Goal: Obtain resource: Download file/media

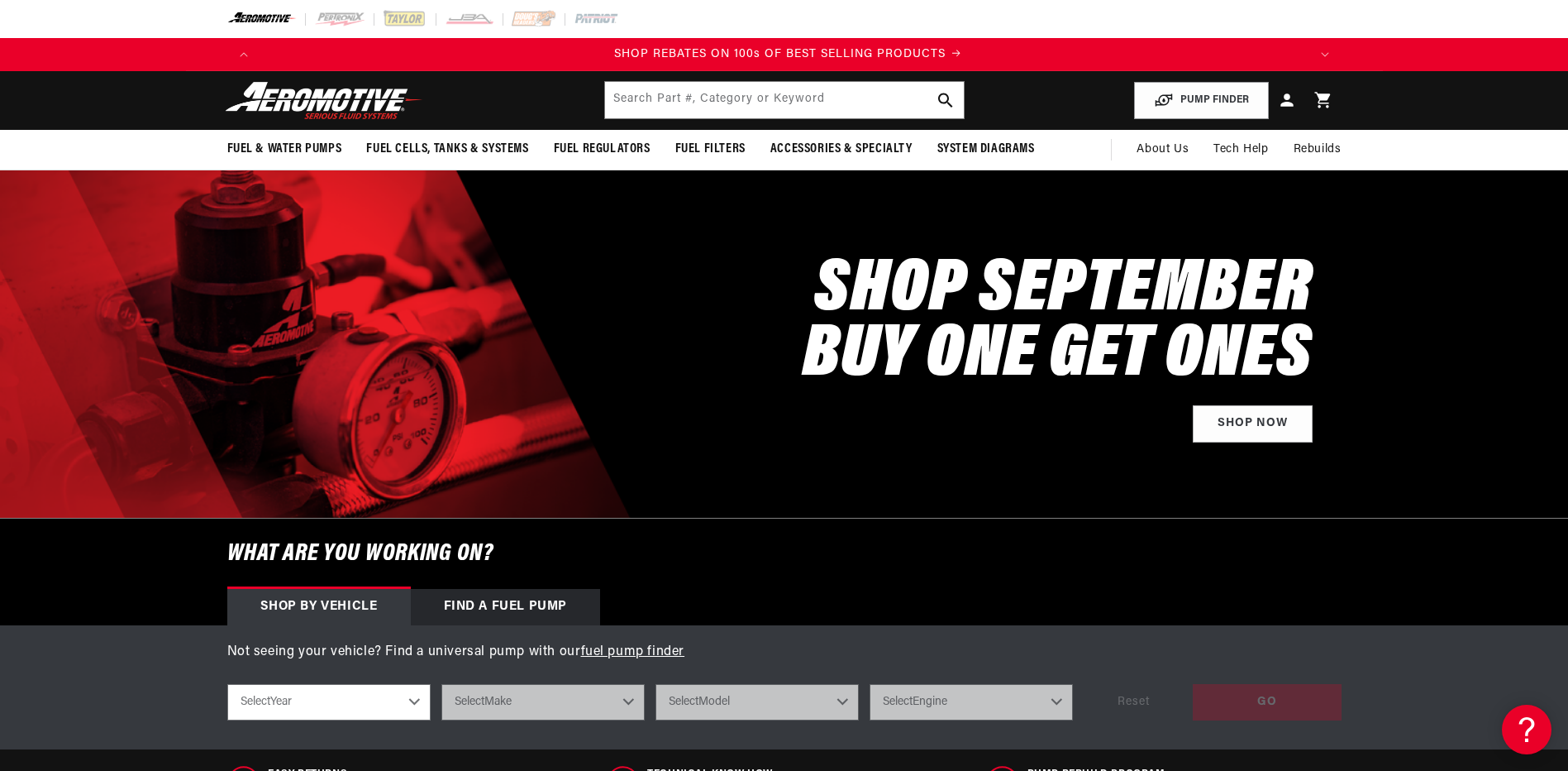
scroll to position [0, 2097]
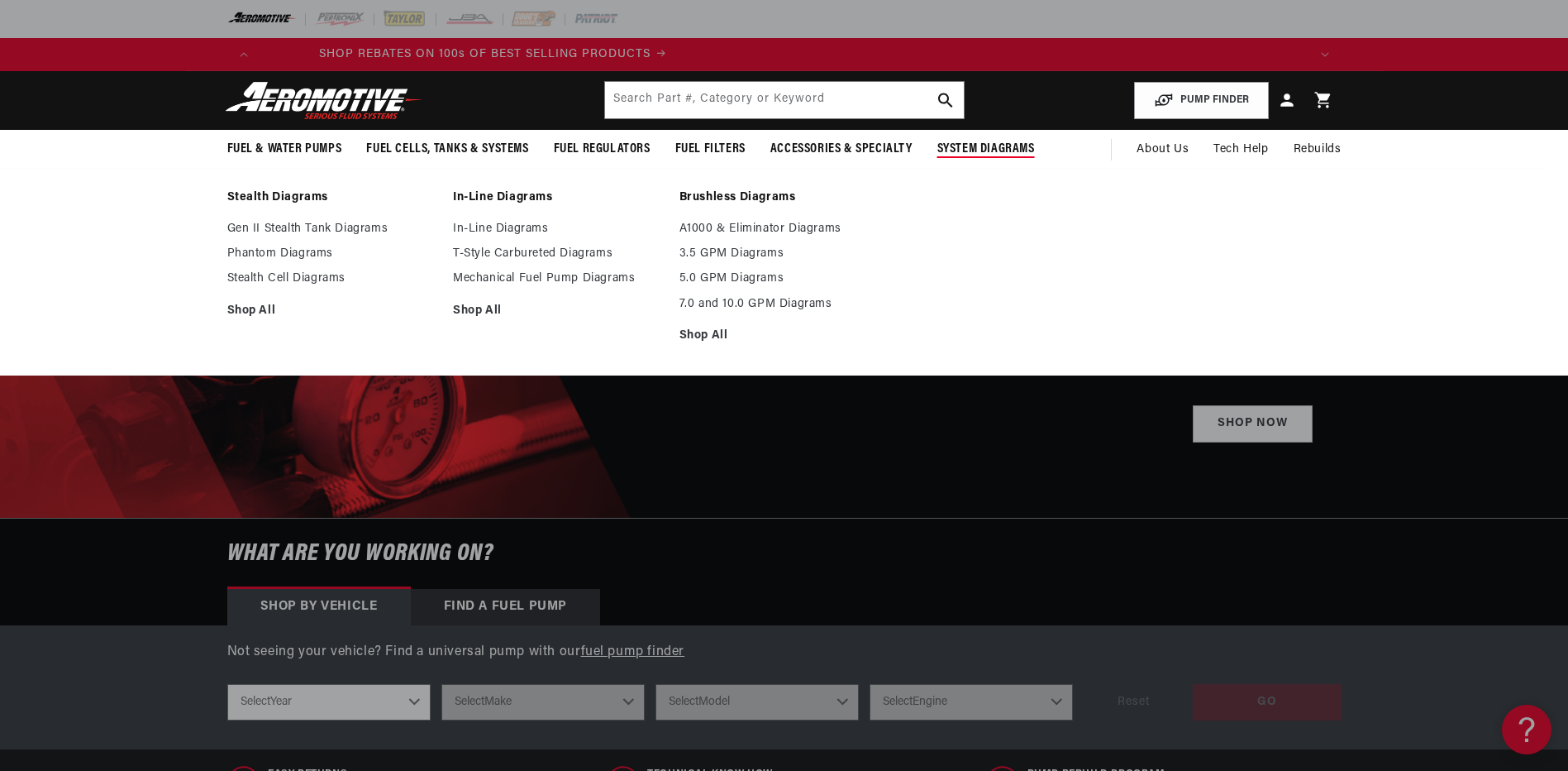
click at [953, 145] on span "System Diagrams" at bounding box center [986, 149] width 98 height 17
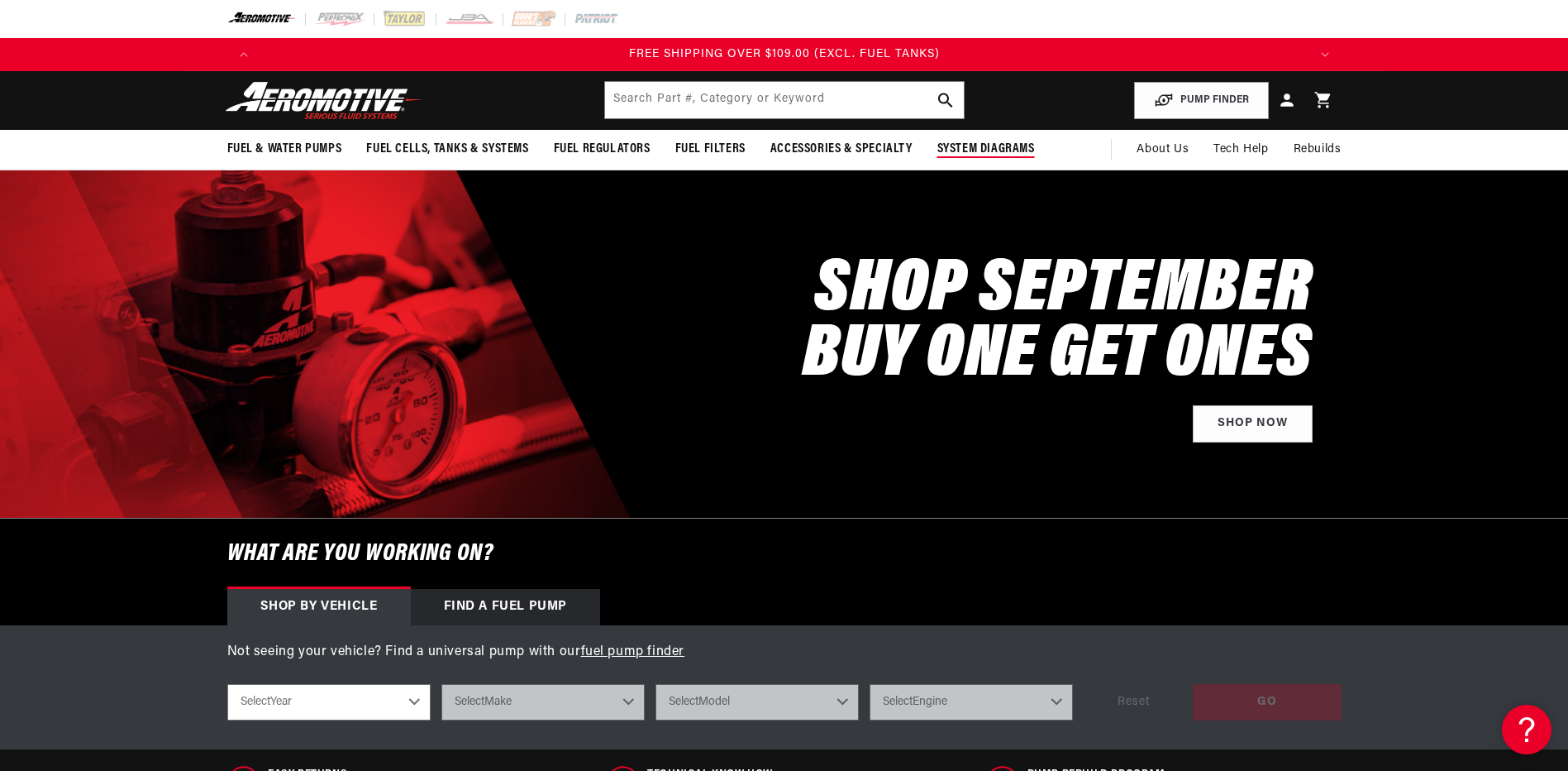
click at [953, 145] on span "System Diagrams" at bounding box center [986, 149] width 98 height 17
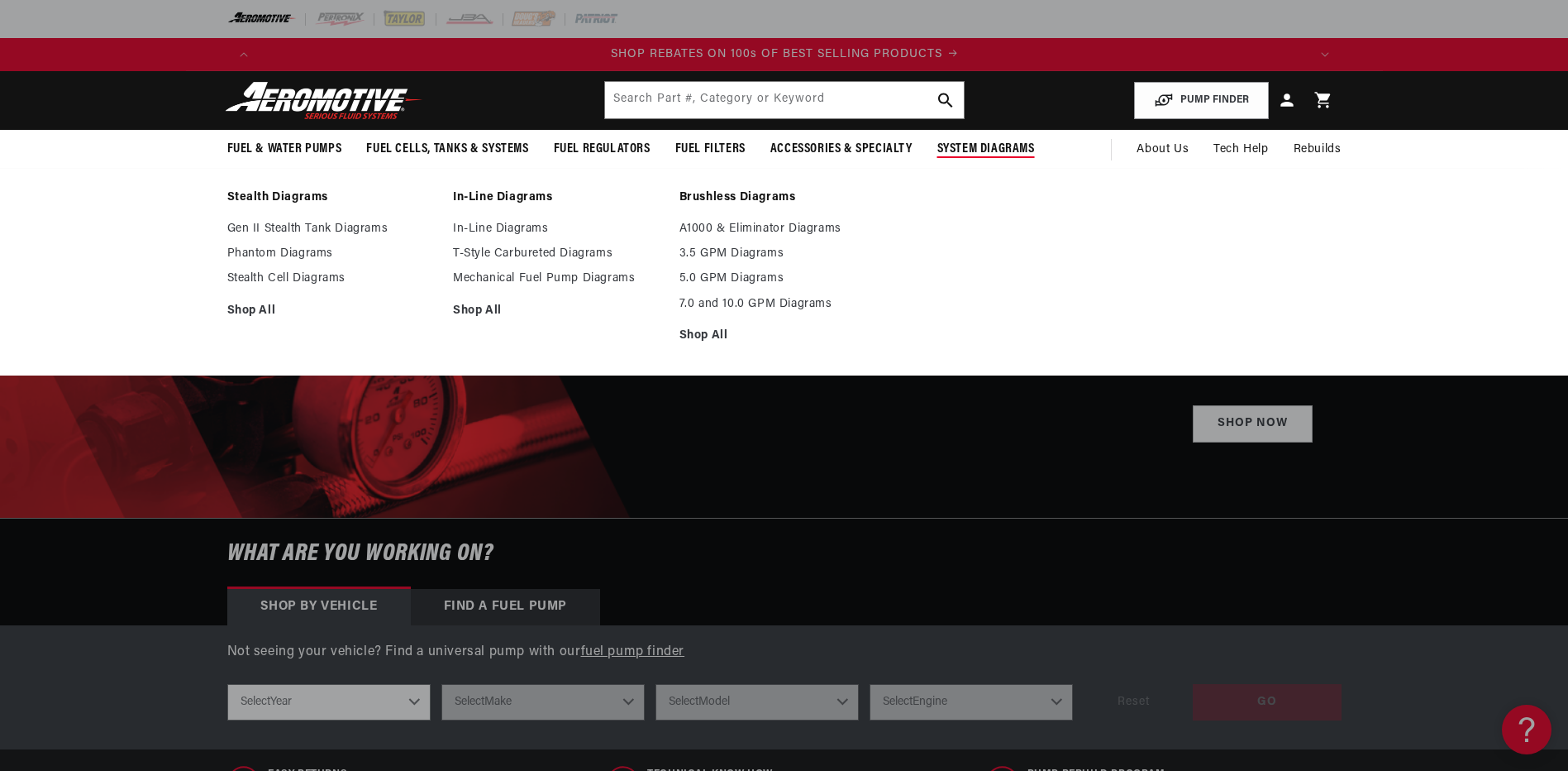
scroll to position [0, 2097]
click at [280, 230] on link "Gen II Stealth Tank Diagrams" at bounding box center [332, 229] width 210 height 15
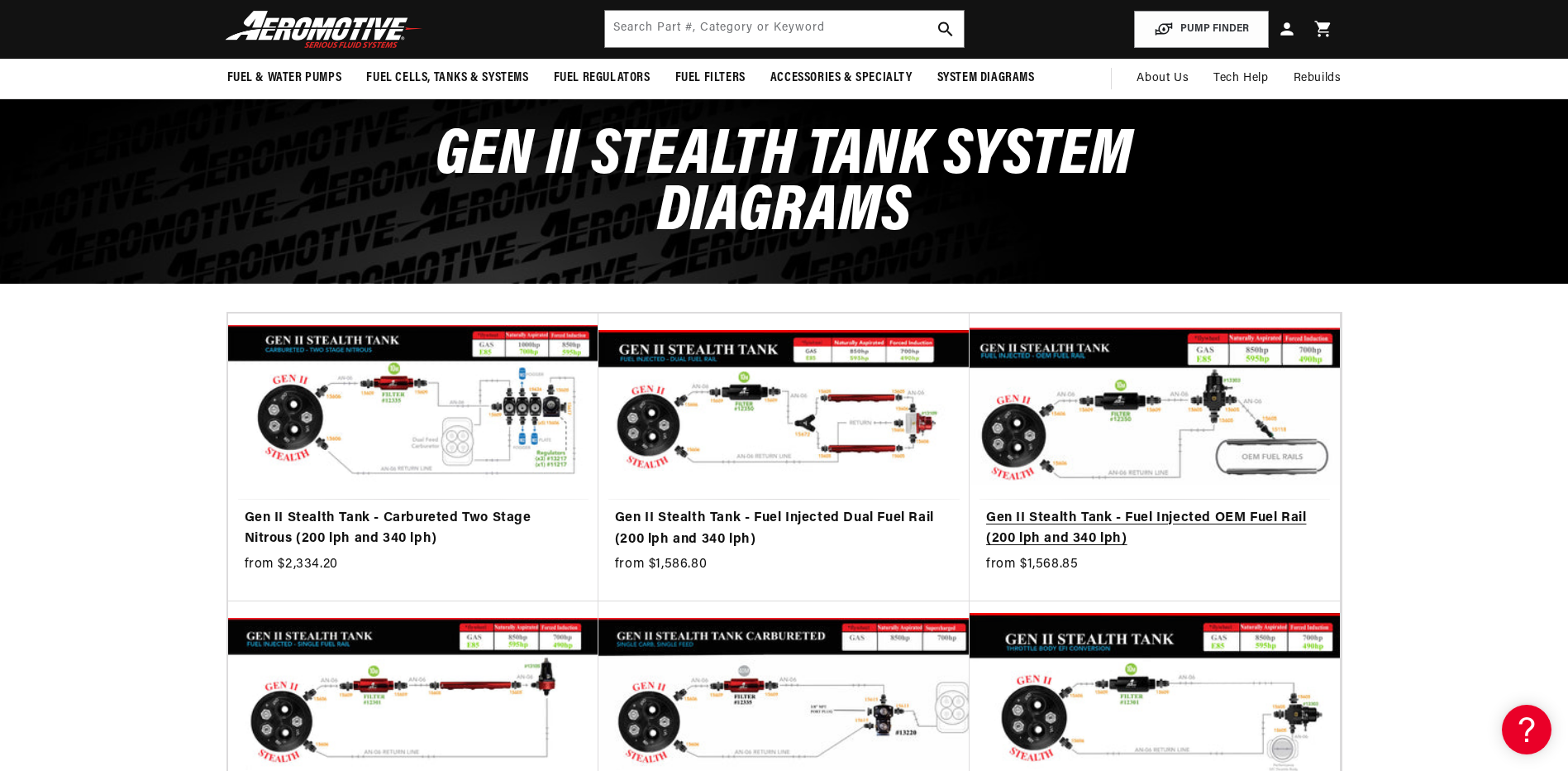
scroll to position [0, 1048]
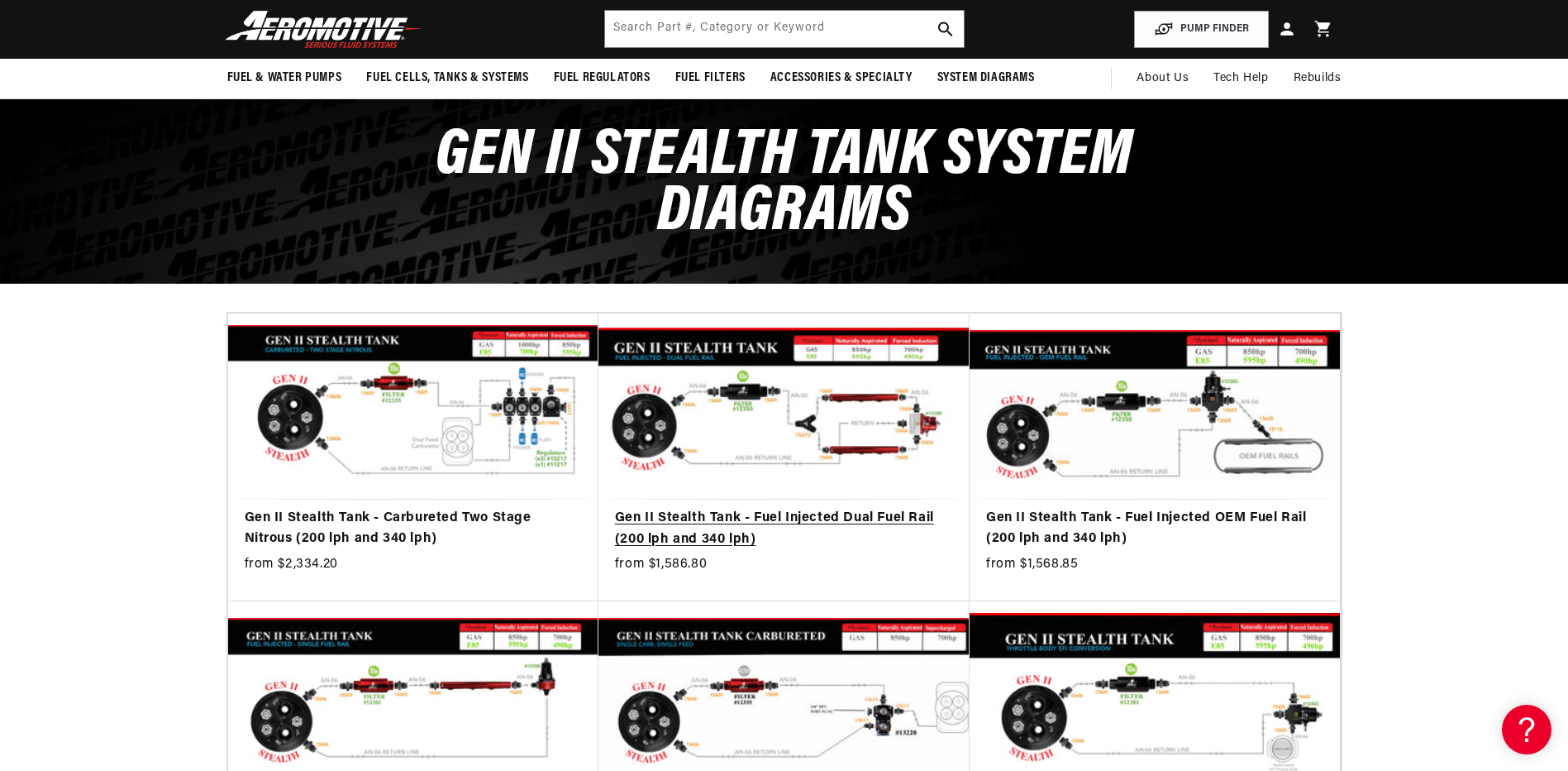
click at [920, 508] on link "Gen II Stealth Tank - Fuel Injected Dual Fuel Rail (200 lph and 340 lph)" at bounding box center [784, 529] width 338 height 42
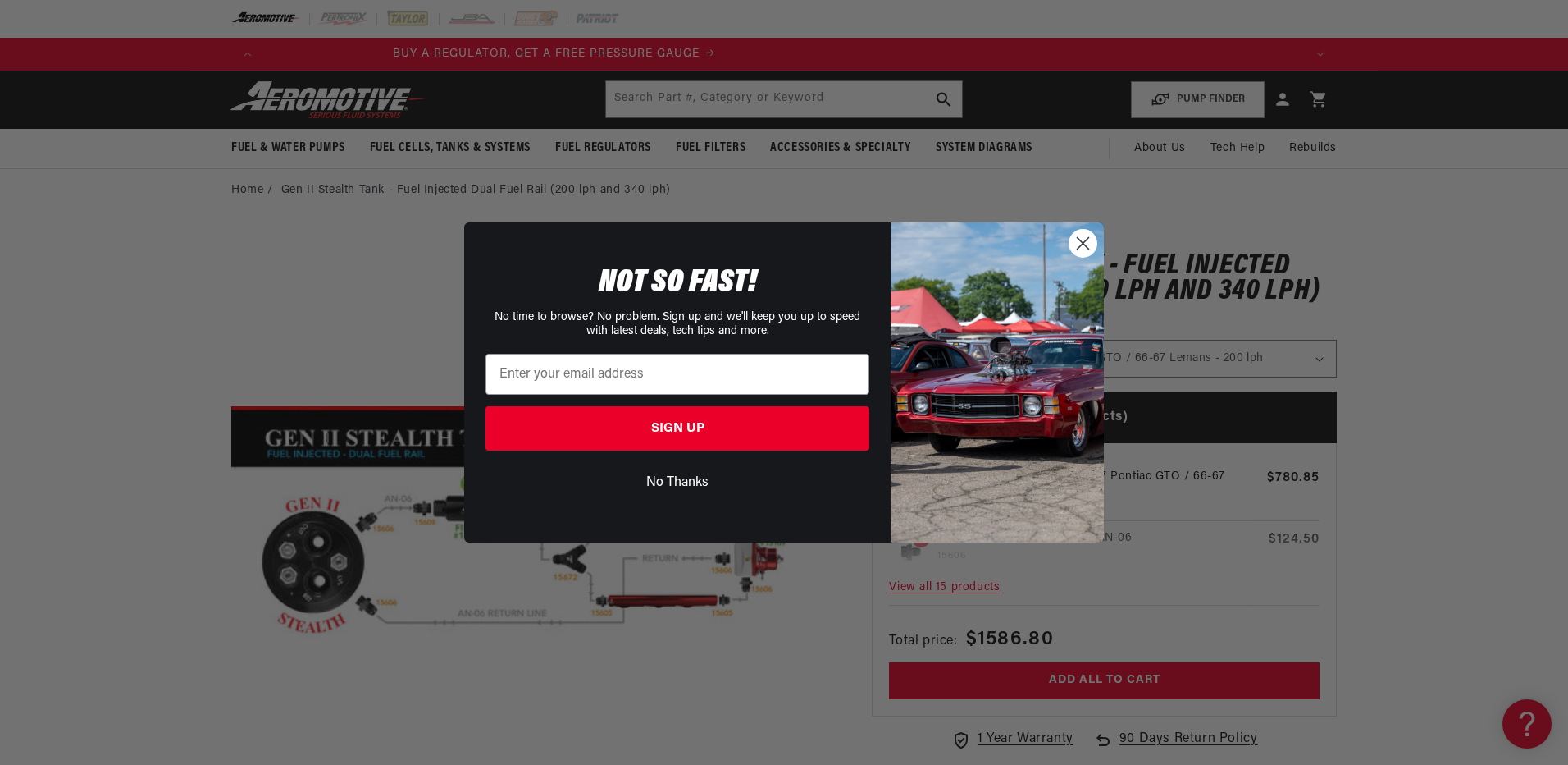
scroll to position [0, 3]
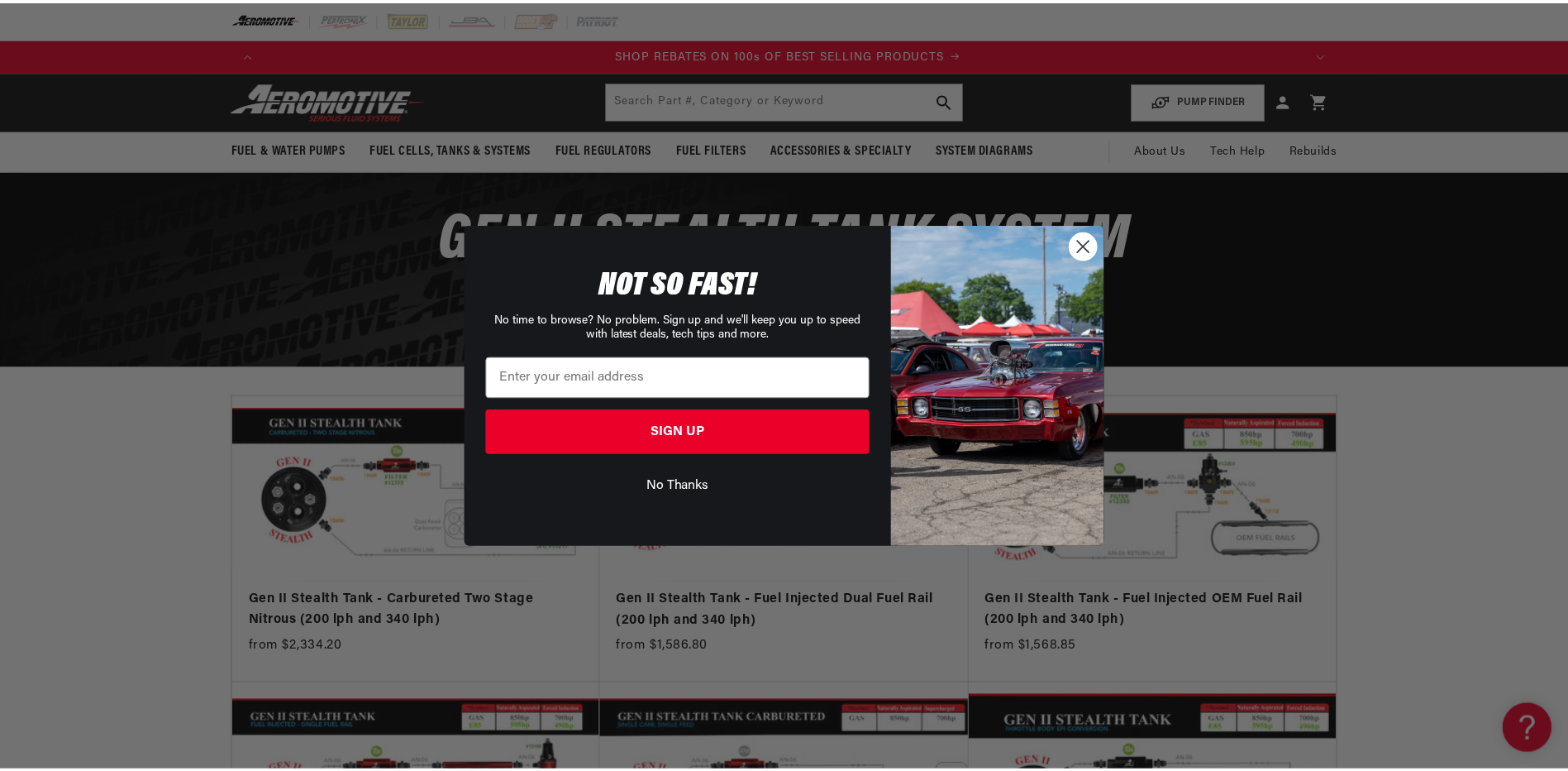
scroll to position [0, 2097]
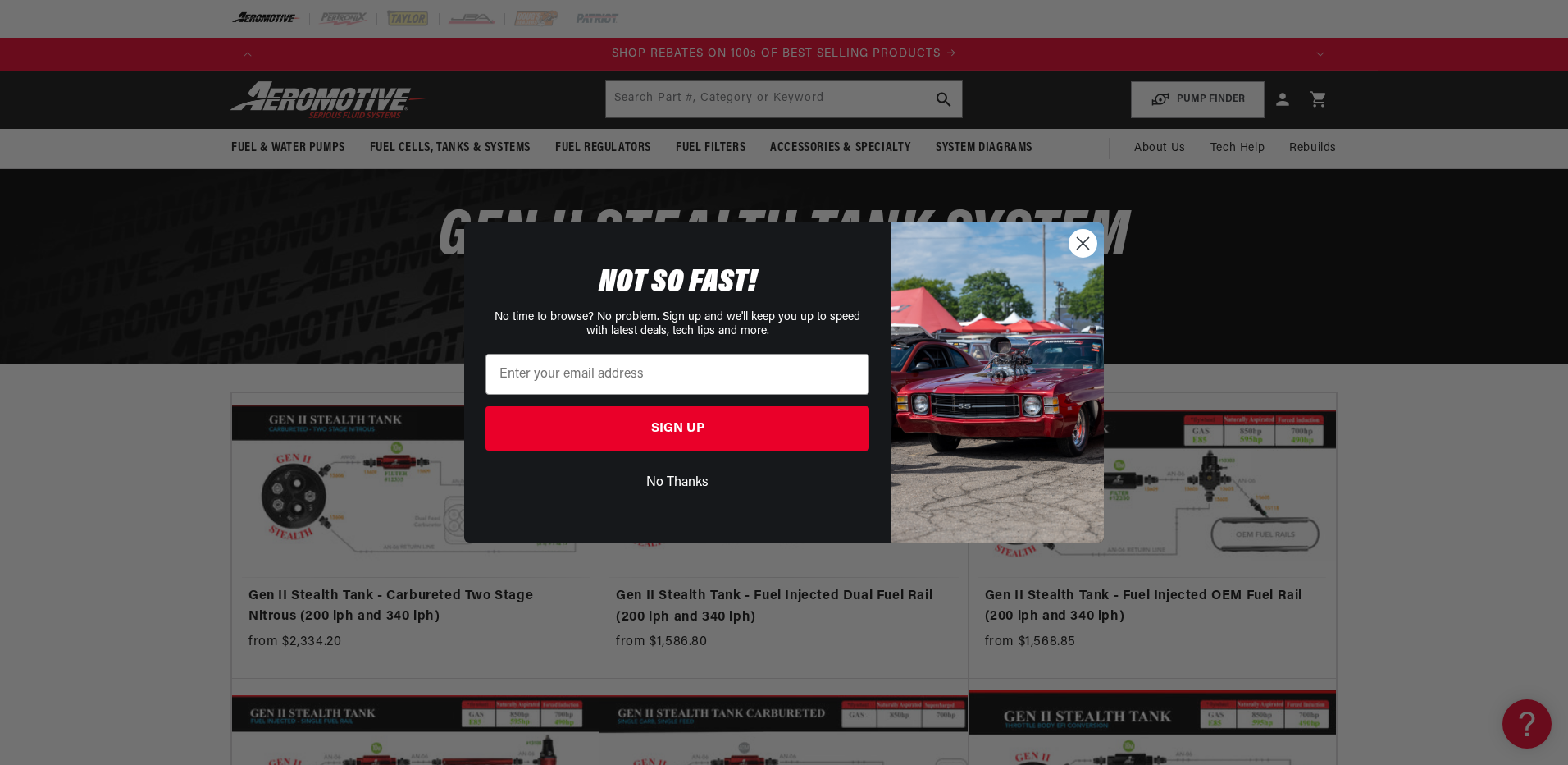
click at [1081, 244] on icon "Close dialog" at bounding box center [1084, 243] width 12 height 12
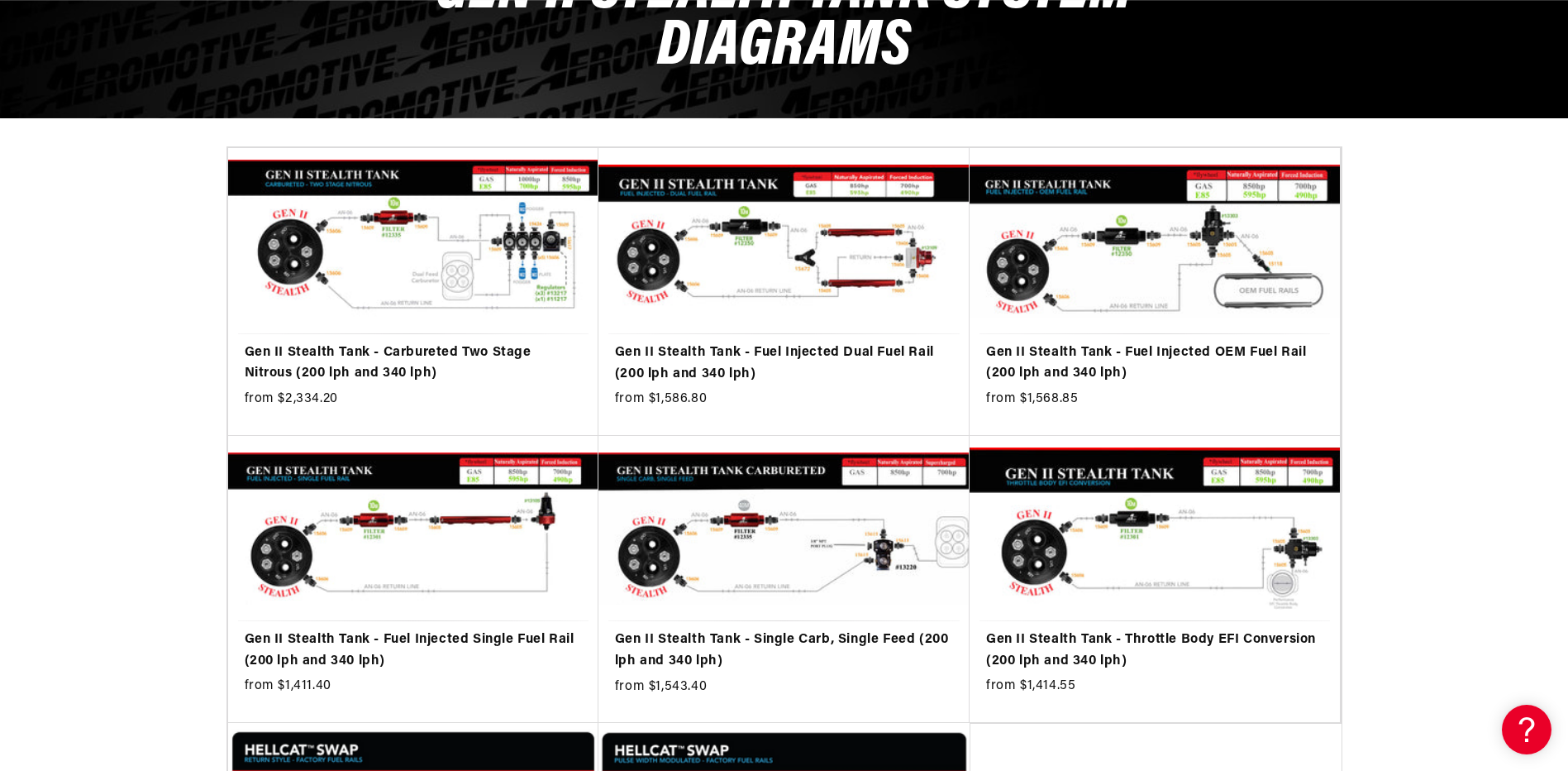
scroll to position [0, 3144]
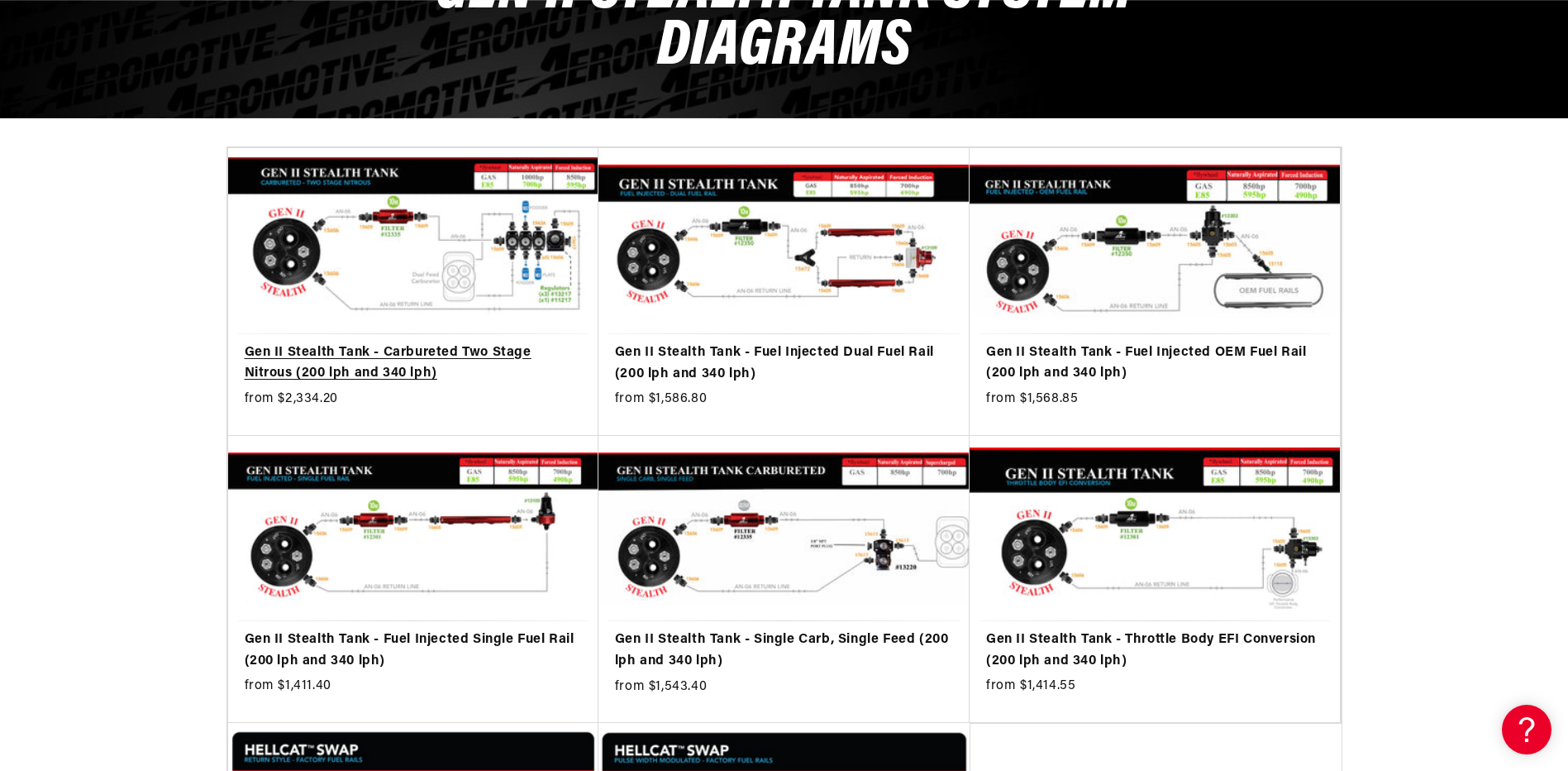
click at [477, 342] on link "Gen II Stealth Tank - Carbureted Two Stage Nitrous (200 lph and 340 lph)" at bounding box center [413, 363] width 337 height 42
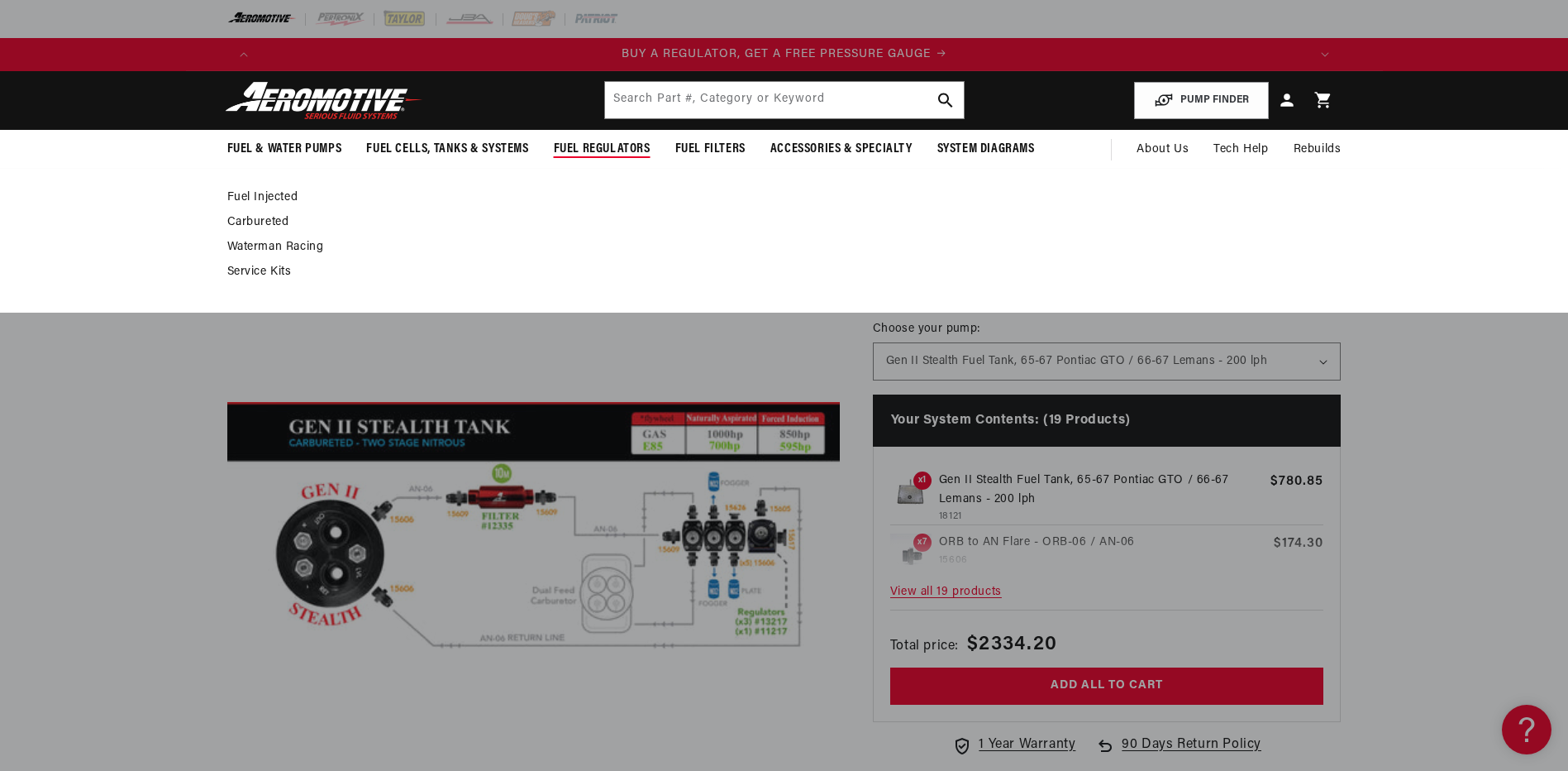
click at [258, 222] on link "Carbureted" at bounding box center [776, 222] width 1098 height 15
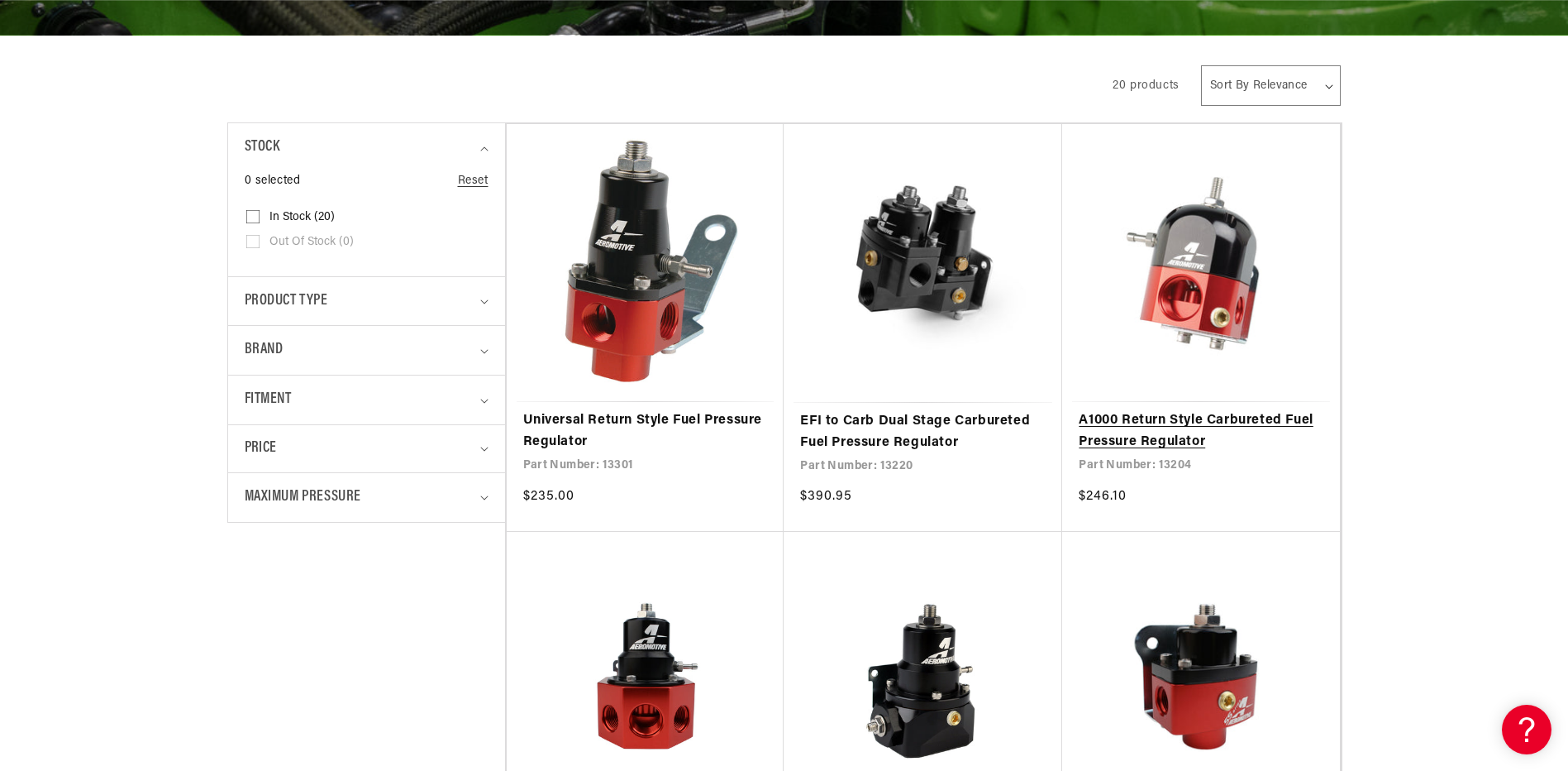
scroll to position [0, 2097]
click at [1200, 410] on link "A1000 Return Style Carbureted Fuel Pressure Regulator" at bounding box center [1201, 431] width 244 height 42
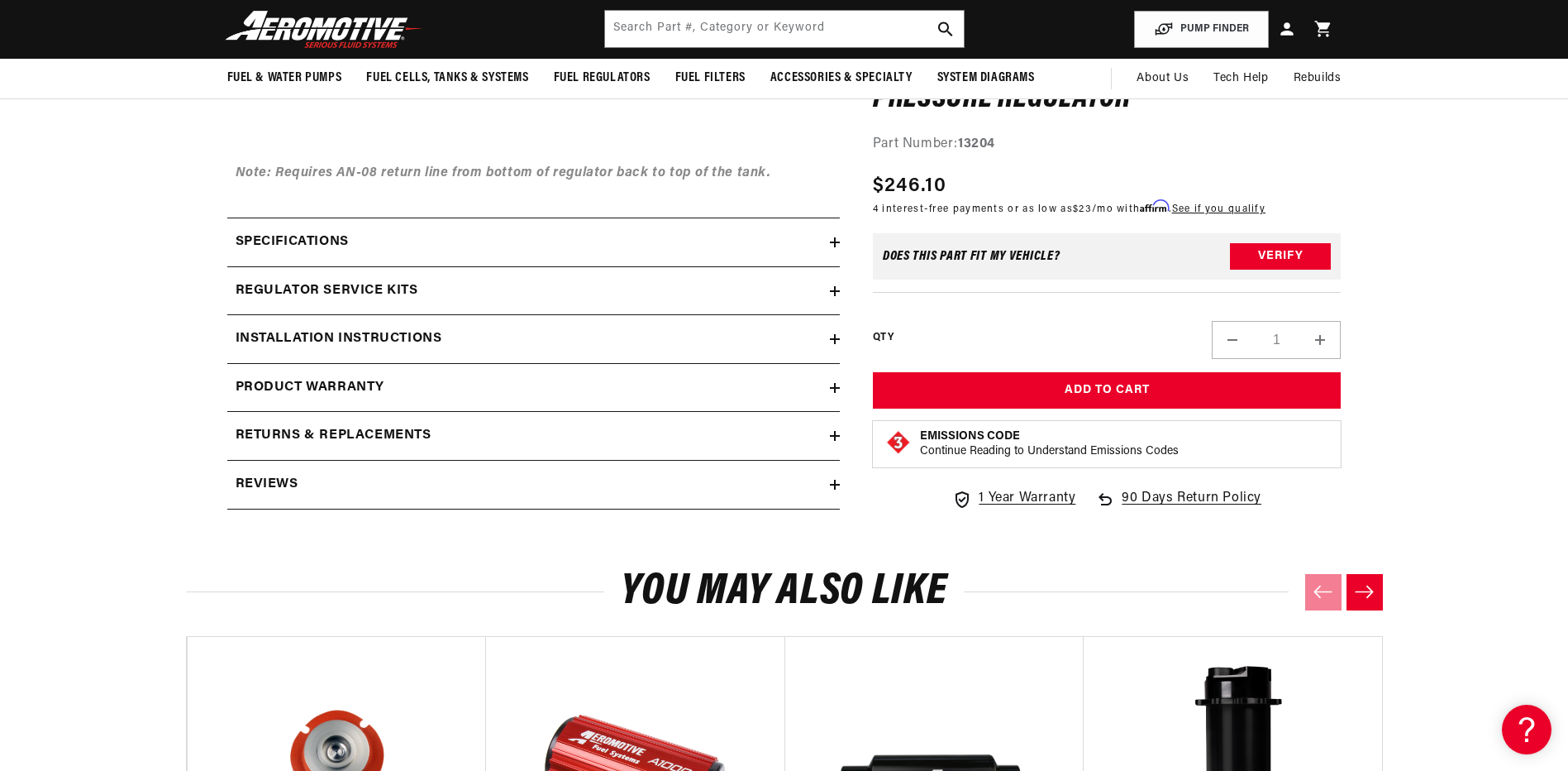
scroll to position [0, 2097]
click at [390, 341] on h2 "Installation Instructions" at bounding box center [339, 339] width 206 height 21
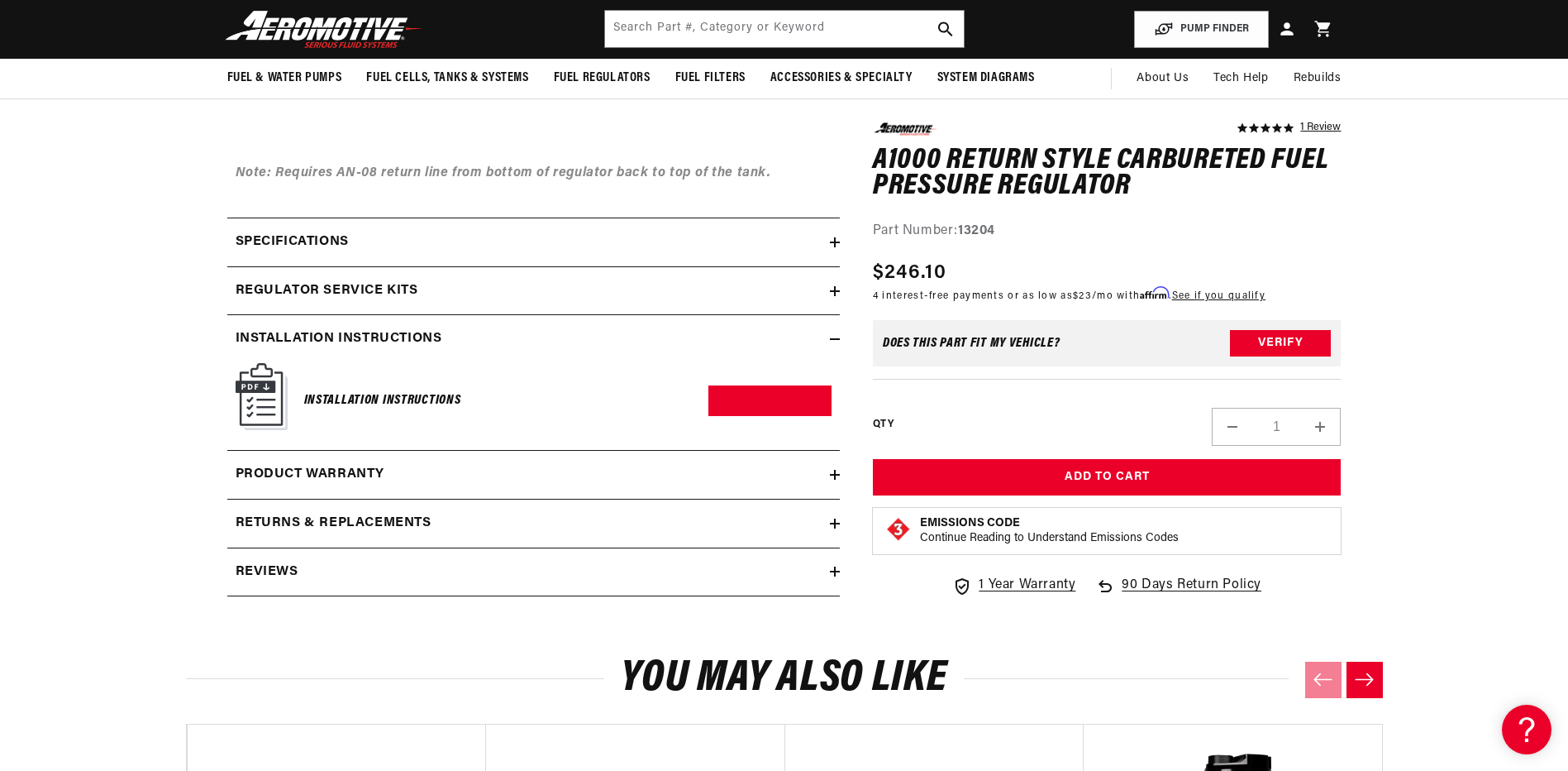
scroll to position [0, 3144]
click at [767, 408] on link "Download PDF" at bounding box center [770, 401] width 123 height 31
